Goal: Task Accomplishment & Management: Manage account settings

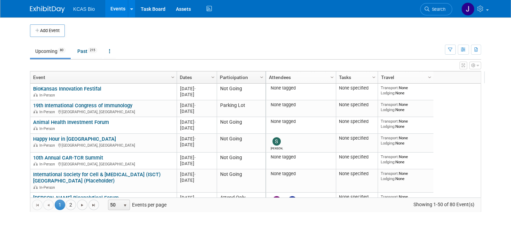
click at [441, 9] on span "Search" at bounding box center [437, 9] width 16 height 5
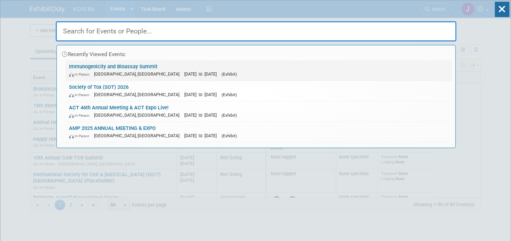
click at [103, 64] on link "Immunogenicity and Bioassay Summit In-Person [GEOGRAPHIC_DATA], [GEOGRAPHIC_DAT…" at bounding box center [258, 70] width 386 height 20
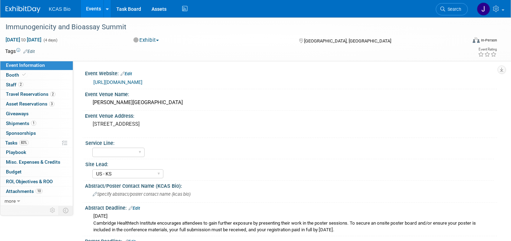
select select "US - KS"
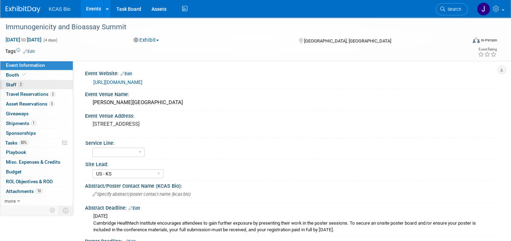
click at [15, 86] on span "Staff 2" at bounding box center [14, 85] width 17 height 6
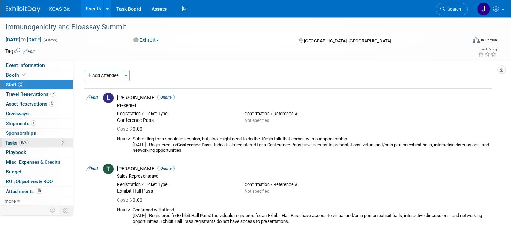
click at [7, 141] on span "Tasks 83%" at bounding box center [16, 143] width 23 height 6
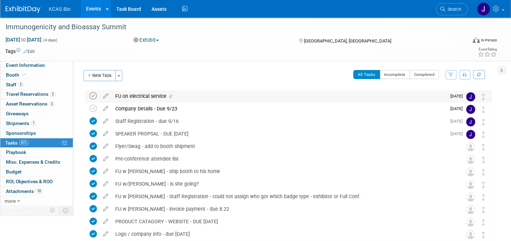
click at [92, 94] on icon at bounding box center [92, 95] width 7 height 7
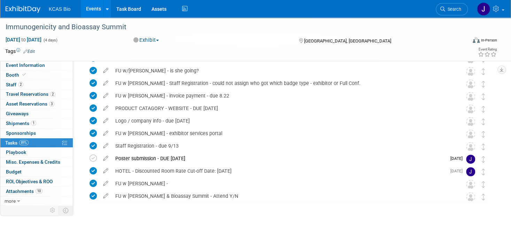
scroll to position [117, 0]
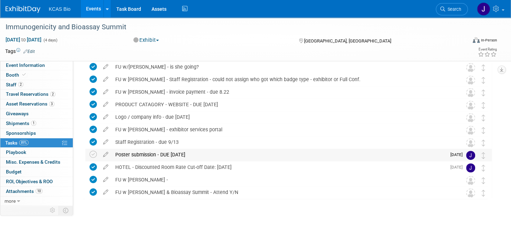
click at [147, 154] on div "Poster submission - DUE 9.5.25" at bounding box center [279, 155] width 334 height 12
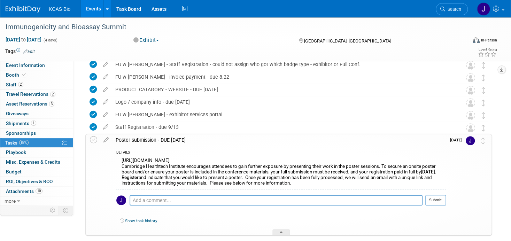
scroll to position [187, 0]
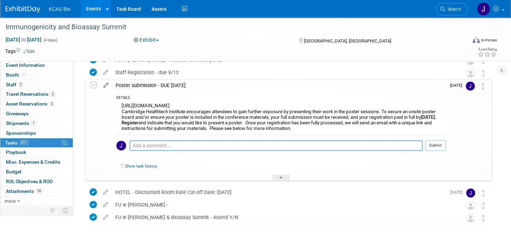
click at [105, 84] on icon at bounding box center [106, 83] width 12 height 9
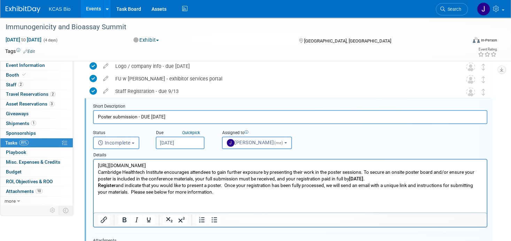
scroll to position [0, 0]
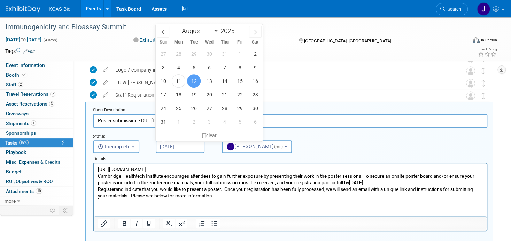
click at [177, 147] on input "[DATE]" at bounding box center [180, 146] width 49 height 13
click at [193, 96] on span "19" at bounding box center [194, 95] width 14 height 14
type input "Aug 19, 2025"
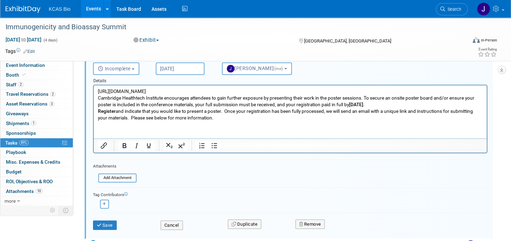
scroll to position [234, 0]
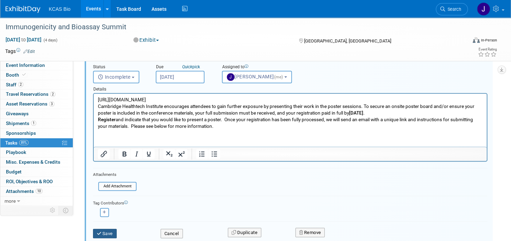
click at [110, 231] on button "Save" at bounding box center [105, 234] width 24 height 10
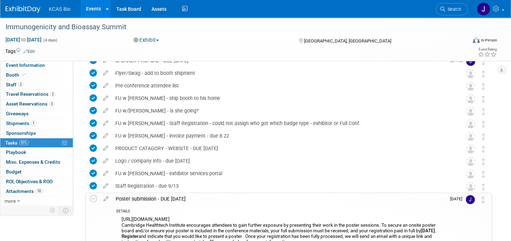
scroll to position [72, 0]
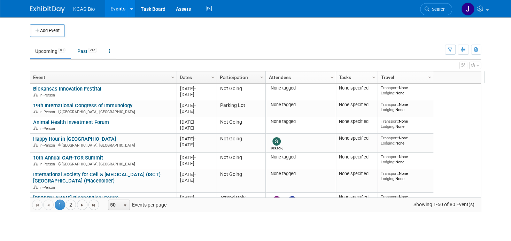
click at [436, 8] on span "Search" at bounding box center [437, 9] width 16 height 5
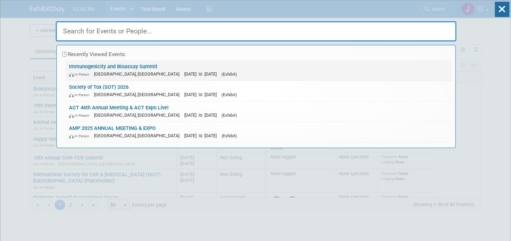
click at [138, 62] on link "Immunogenicity and Bioassay Summit In-Person [GEOGRAPHIC_DATA], [GEOGRAPHIC_DAT…" at bounding box center [258, 70] width 386 height 20
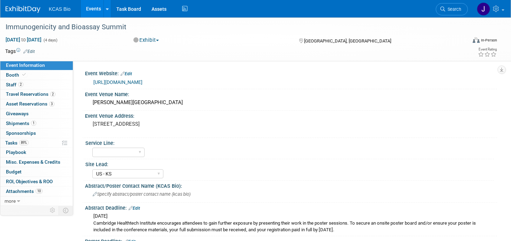
select select "US - KS"
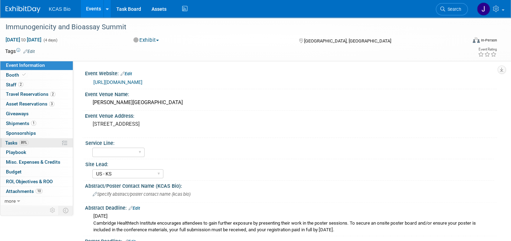
click at [11, 143] on span "Tasks 89%" at bounding box center [16, 143] width 23 height 6
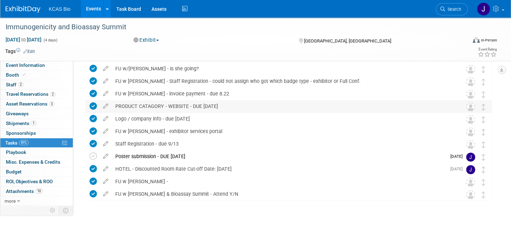
scroll to position [117, 0]
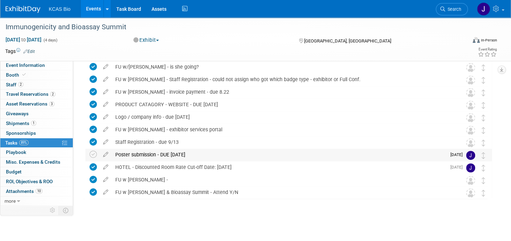
click at [121, 156] on div "Poster submission - DUE [DATE]" at bounding box center [279, 155] width 334 height 12
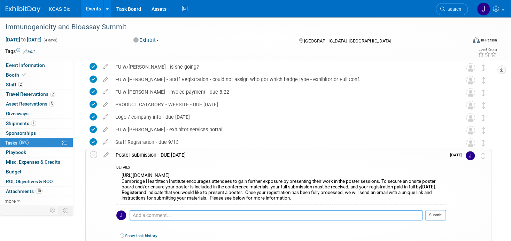
click at [145, 220] on textarea at bounding box center [276, 215] width 293 height 10
paste textarea "Hi Jocelyn, The LBA team was discussing submitting a poster and were working on…"
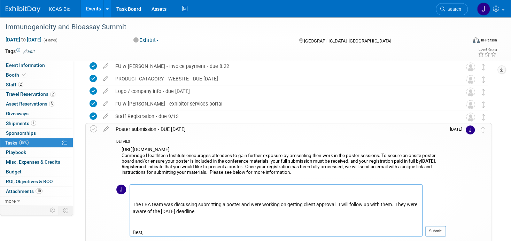
scroll to position [0, 0]
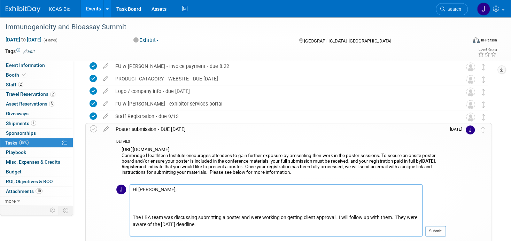
click at [132, 200] on textarea "Hi Jocelyn, The LBA team was discussing submitting a poster and were working on…" at bounding box center [276, 210] width 293 height 52
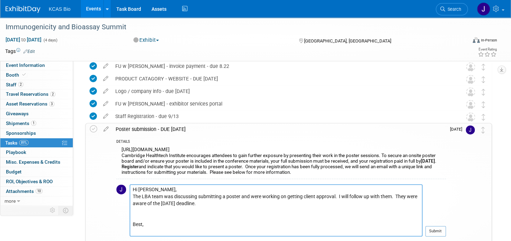
click at [133, 218] on textarea "Hi Jocelyn, The LBA team was discussing submitting a poster and were working on…" at bounding box center [276, 210] width 293 height 52
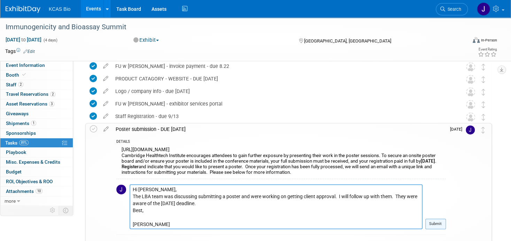
type textarea "Hi Jocelyn, The LBA team was discussing submitting a poster and were working on…"
click at [431, 229] on button "Submit" at bounding box center [435, 224] width 21 height 10
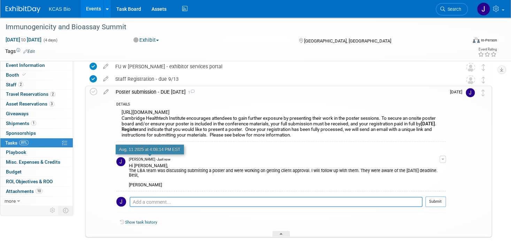
scroll to position [212, 0]
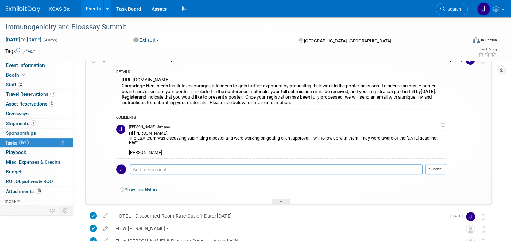
click at [443, 130] on button "button" at bounding box center [442, 126] width 6 height 7
click at [423, 139] on link "Edit Comment" at bounding box center [417, 137] width 55 height 10
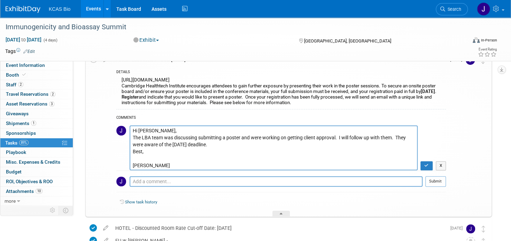
click at [132, 134] on textarea "Hi Jocelyn, The LBA team was discussing submitting a poster and were working on…" at bounding box center [274, 147] width 288 height 45
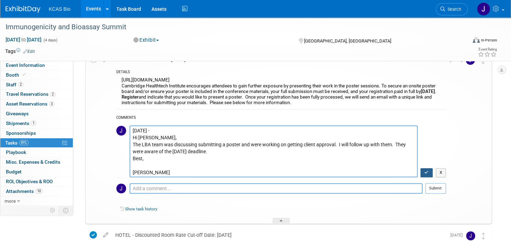
type textarea "8.11.25 - Hi Jocelyn, The LBA team was discussing submitting a poster and were …"
click at [428, 176] on button "button" at bounding box center [426, 172] width 12 height 9
